Goal: Task Accomplishment & Management: Manage account settings

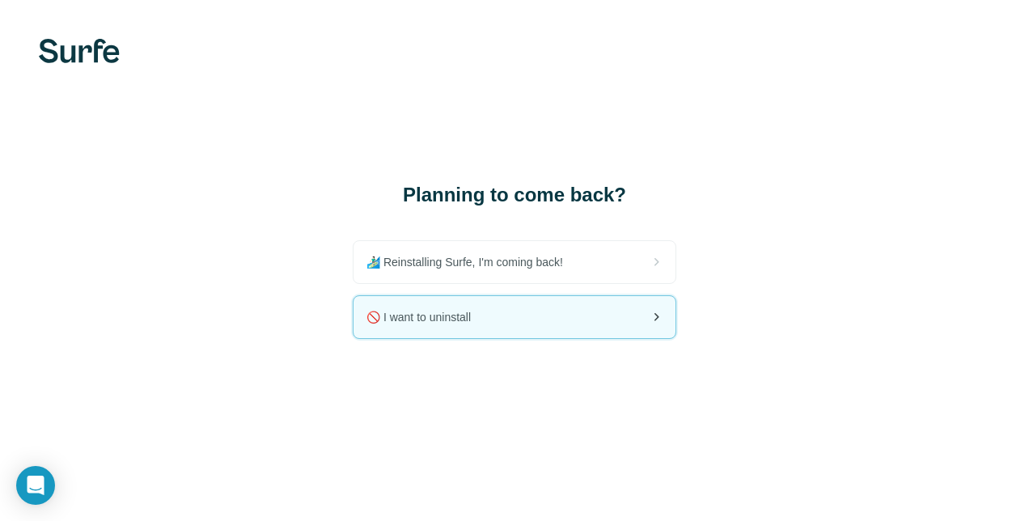
click at [450, 318] on span "🚫 I want to uninstall" at bounding box center [424, 317] width 117 height 16
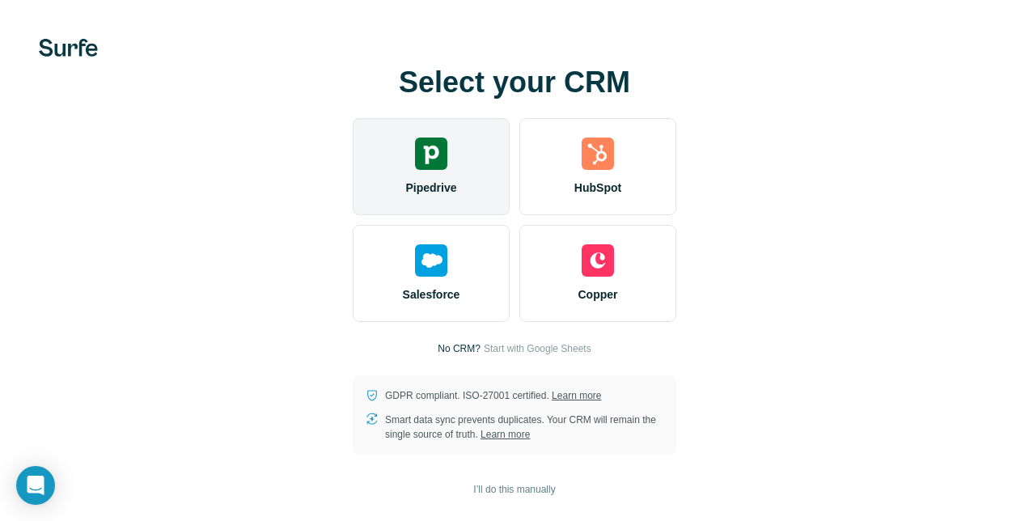
click at [433, 167] on img at bounding box center [431, 154] width 32 height 32
